Goal: Communication & Community: Answer question/provide support

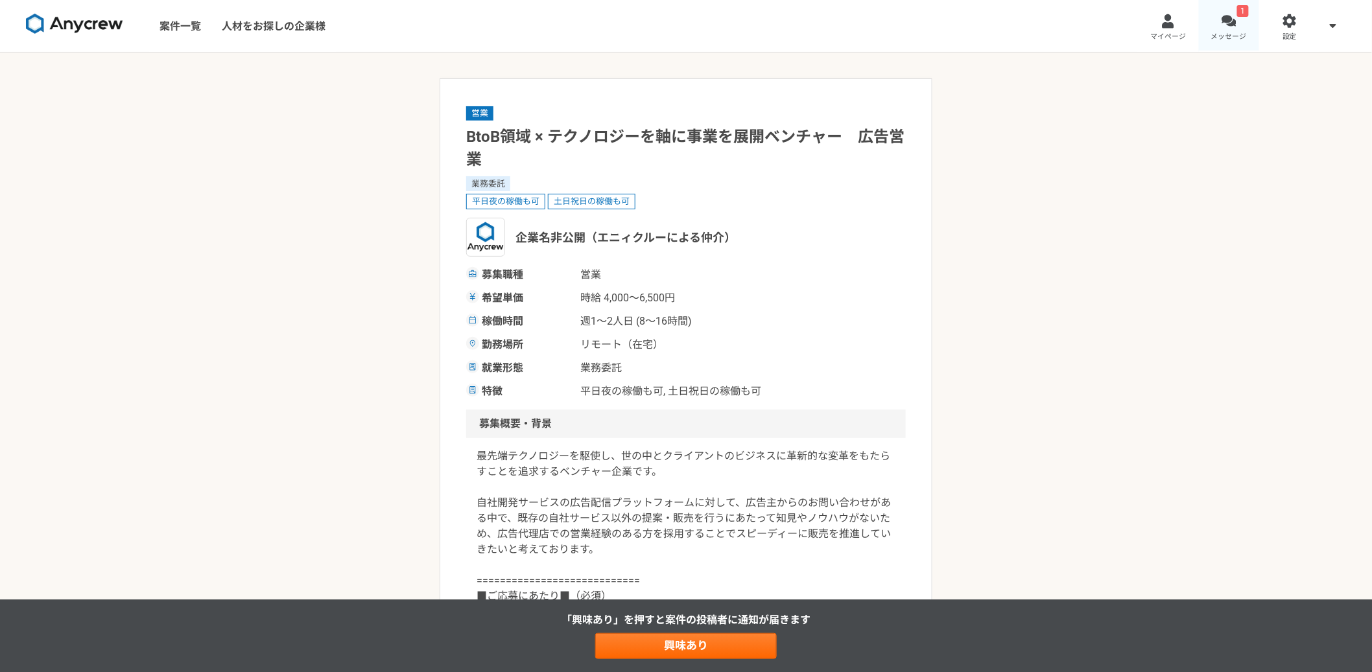
click at [1234, 32] on span "メッセージ" at bounding box center [1229, 37] width 36 height 10
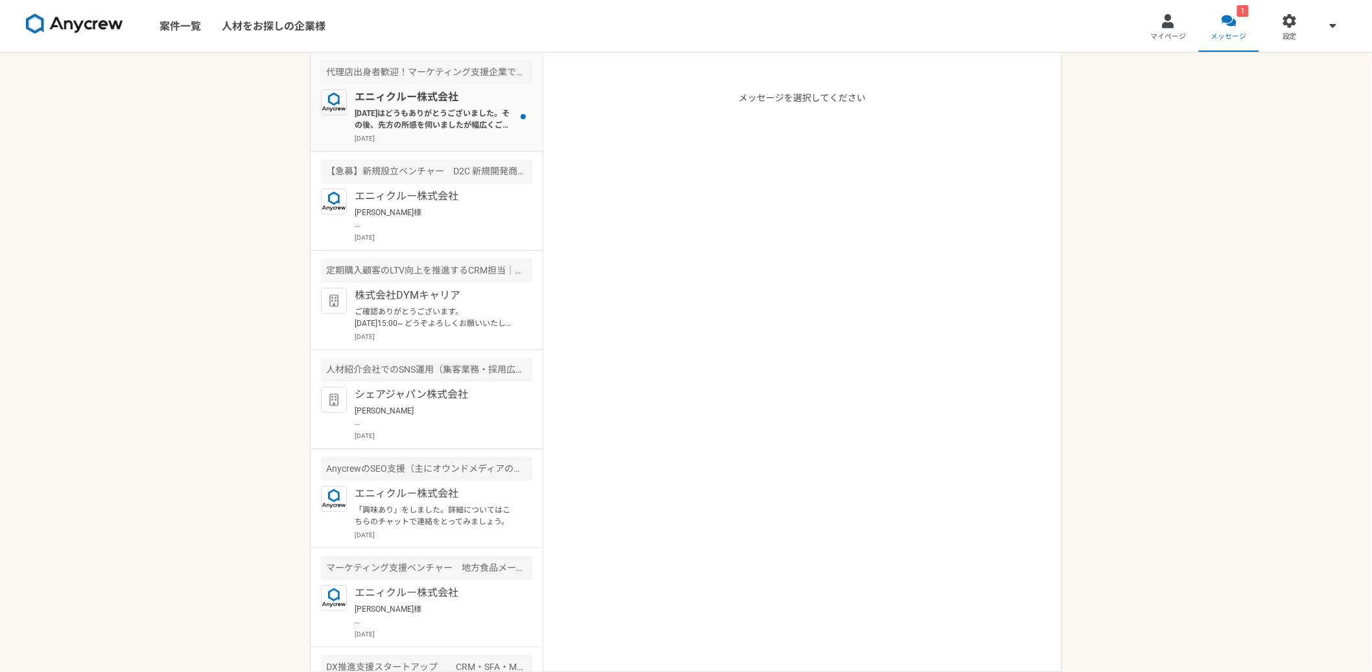
click at [514, 115] on div at bounding box center [523, 116] width 18 height 54
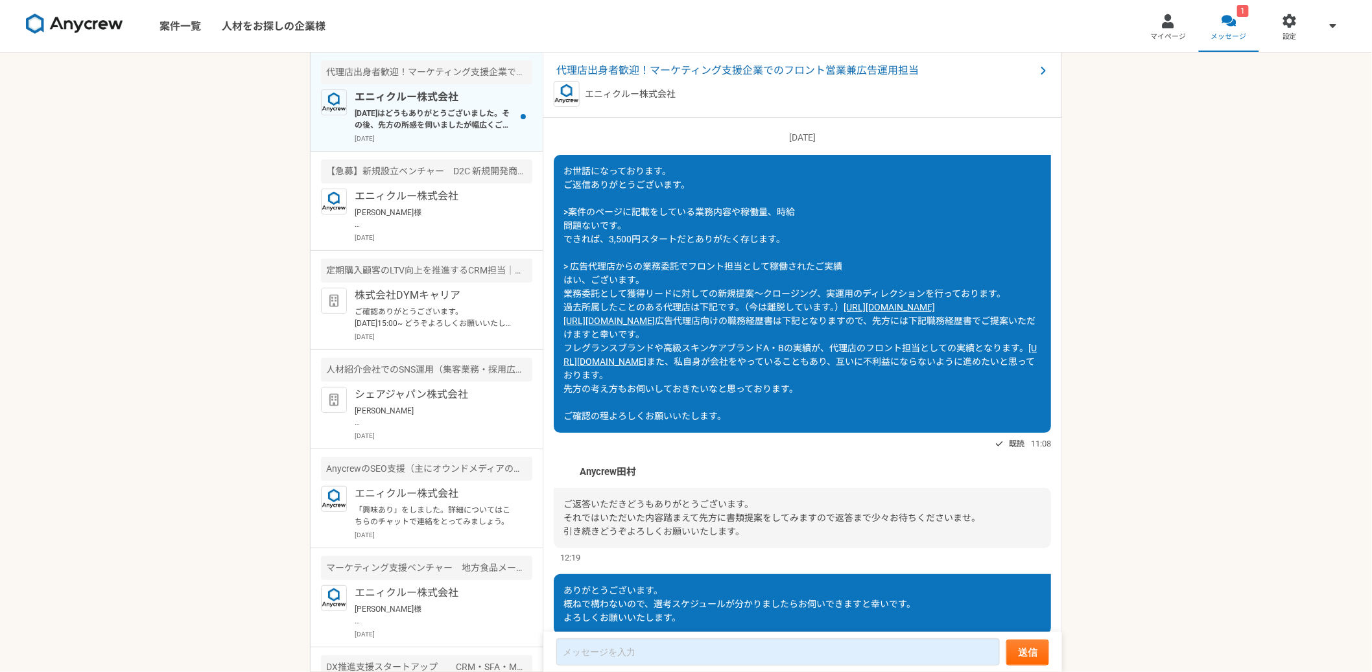
scroll to position [1474, 0]
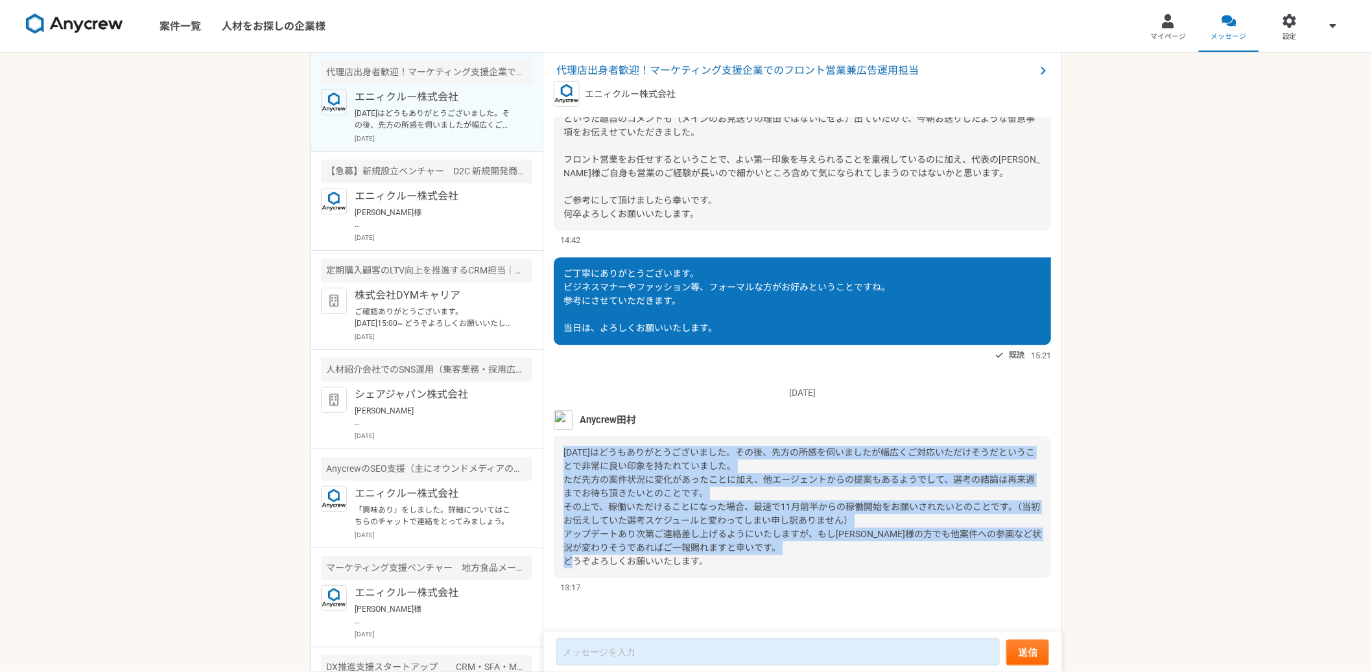
drag, startPoint x: 725, startPoint y: 567, endPoint x: 556, endPoint y: 454, distance: 204.3
click at [556, 454] on div "[DATE]はどうもありがとうございました。その後、先方の所感を伺いましたが幅広くご対応いただけそうだということで非常に良い印象を持たれていました。 ただ先方…" at bounding box center [802, 507] width 497 height 142
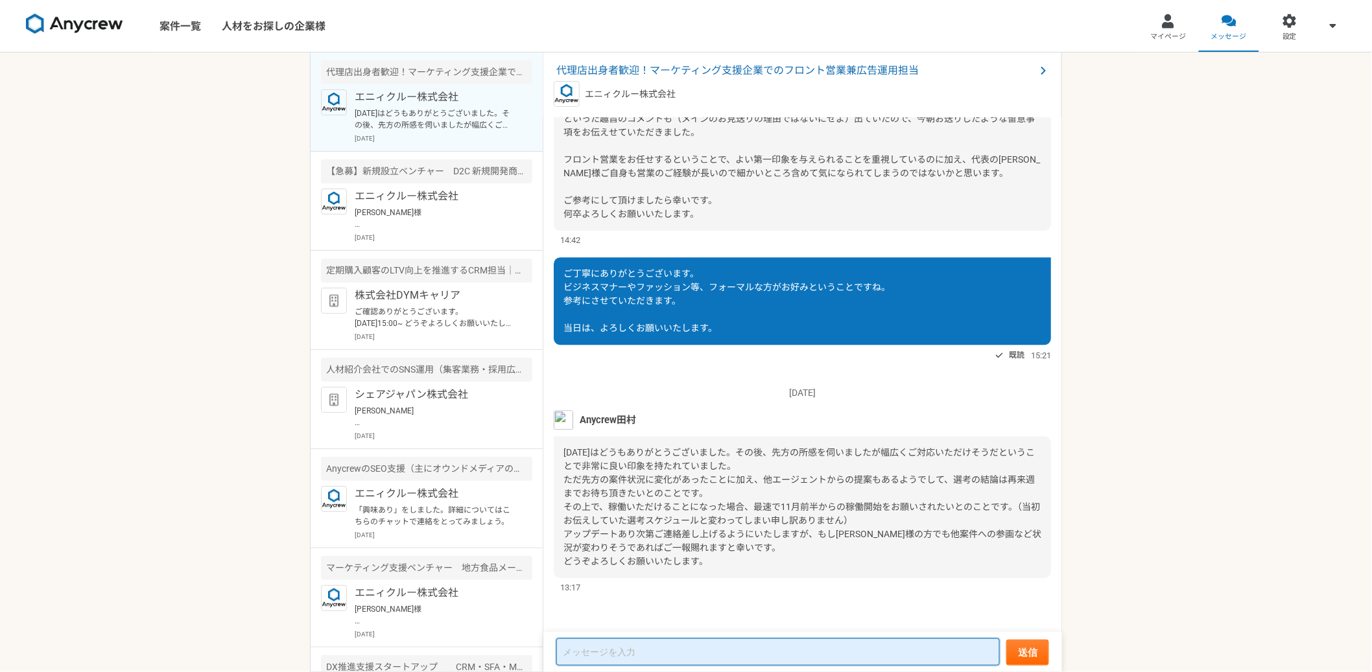
click at [639, 653] on textarea at bounding box center [777, 652] width 443 height 27
type textarea "さ"
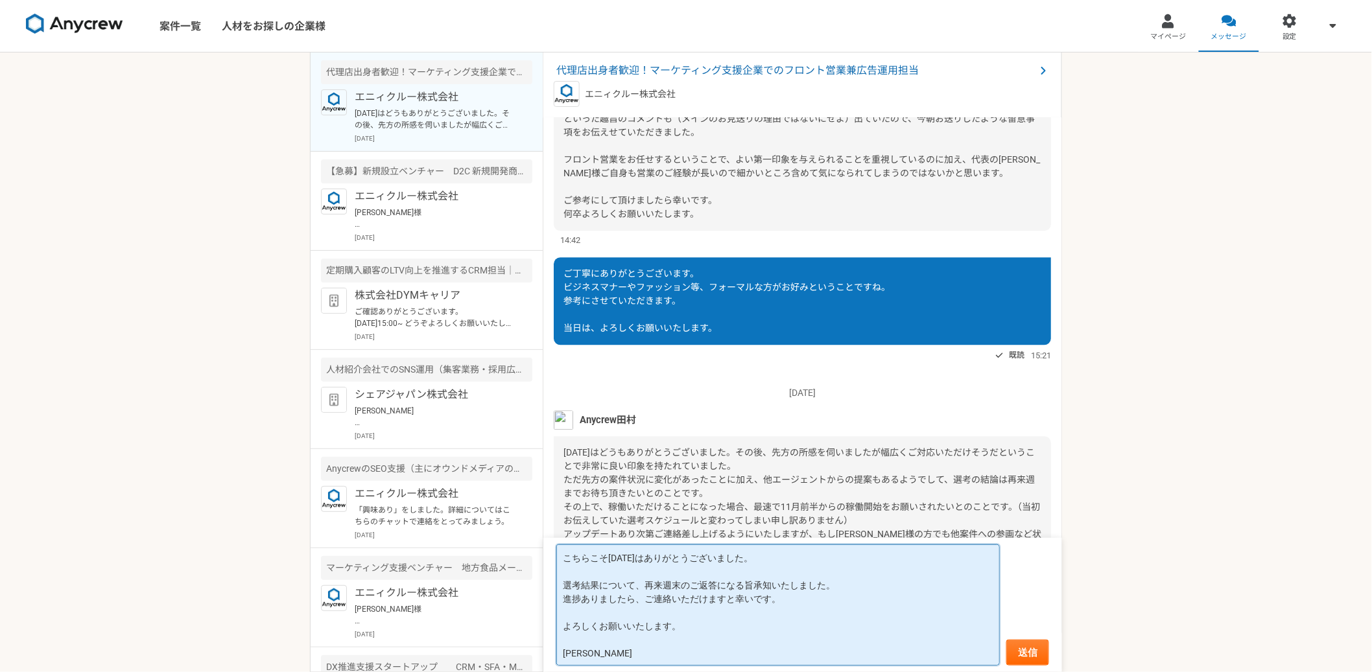
drag, startPoint x: 971, startPoint y: 655, endPoint x: 995, endPoint y: 652, distance: 23.7
click at [973, 655] on textarea "こちらこそ[DATE]はありがとうございました。 選考結果について、再来週末のご返答になる旨承知いたしました。 進捗ありましたら、ご連絡いただけますと幸いです…" at bounding box center [777, 605] width 443 height 121
drag, startPoint x: 725, startPoint y: 654, endPoint x: 604, endPoint y: 636, distance: 123.1
click at [604, 636] on textarea "こちらこそ[DATE]はありがとうございました。 選考結果について、再来週末のご返答になる旨承知いたしました。 進捗ありましたら、ご連絡いただけますと幸いです…" at bounding box center [777, 605] width 443 height 121
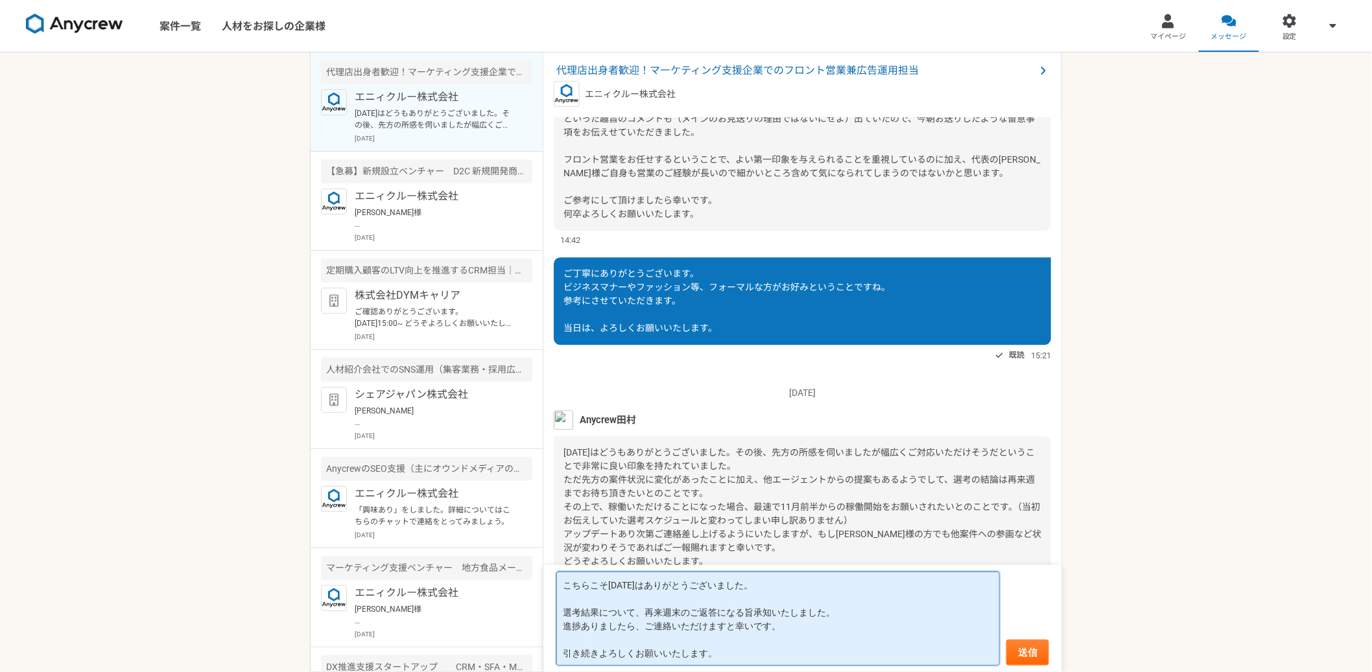
type textarea "こちらこそ[DATE]はありがとうございました。 選考結果について、再来週末のご返答になる旨承知いたしました。 進捗ありましたら、ご連絡いただけますと幸いです…"
click at [1030, 638] on form "こちらこそ[DATE]はありがとうございました。 選考結果について、再来週末のご返答になる旨承知いたしました。 進捗ありましたら、ご連絡いただけますと幸いです…" at bounding box center [802, 618] width 519 height 107
click at [1027, 644] on button "送信" at bounding box center [1027, 653] width 43 height 26
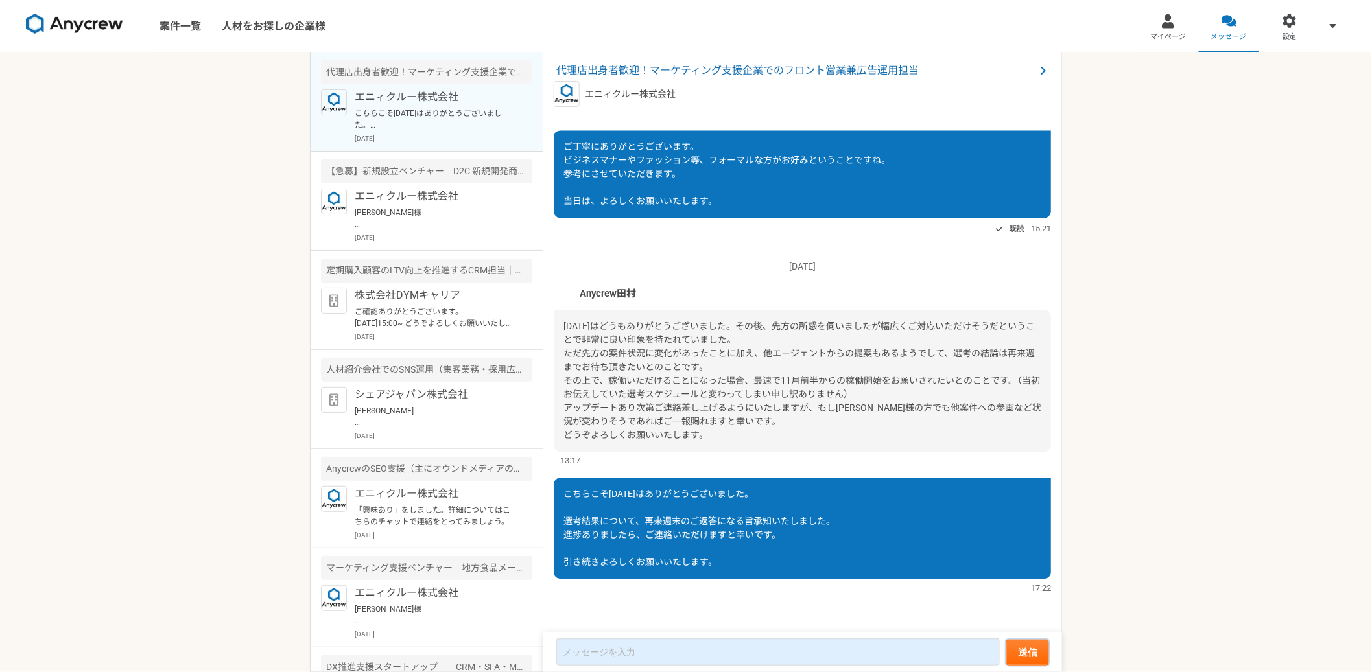
scroll to position [1254, 0]
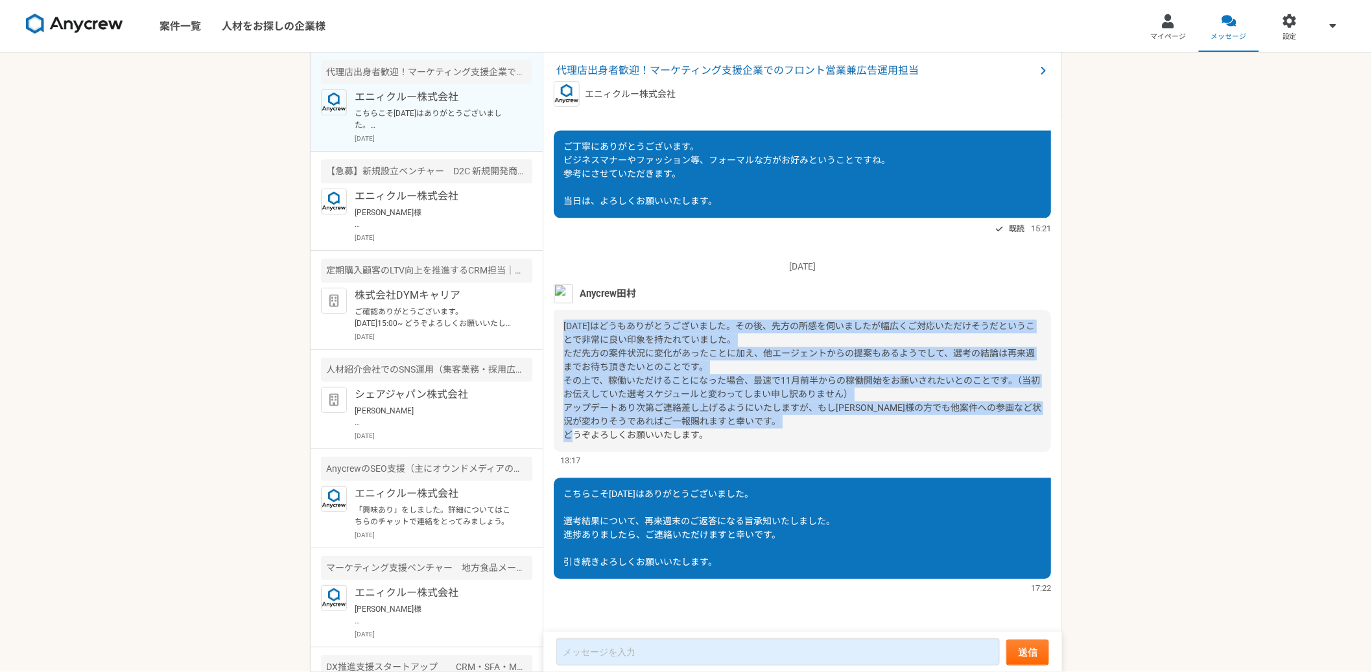
drag, startPoint x: 569, startPoint y: 333, endPoint x: 737, endPoint y: 440, distance: 199.6
click at [737, 440] on div "[DATE]はどうもありがとうございました。その後、先方の所感を伺いましたが幅広くご対応いただけそうだということで非常に良い印象を持たれていました。 ただ先方…" at bounding box center [802, 381] width 497 height 142
copy span "[DATE]はどうもありがとうございました。その後、先方の所感を伺いましたが幅広くご対応いただけそうだということで非常に良い印象を持たれていました。 ただ先方…"
